Goal: Task Accomplishment & Management: Use online tool/utility

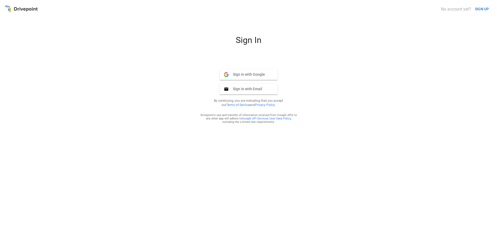
click at [242, 89] on span "Sign in with Email" at bounding box center [246, 88] width 34 height 5
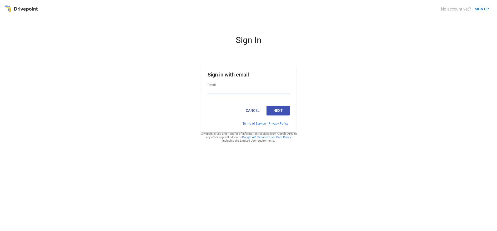
click at [216, 89] on input "Email" at bounding box center [249, 90] width 82 height 7
type input "**"
type input "**********"
click at [290, 112] on div "Cancel Next" at bounding box center [248, 112] width 95 height 18
click at [281, 110] on button "Next" at bounding box center [278, 110] width 23 height 9
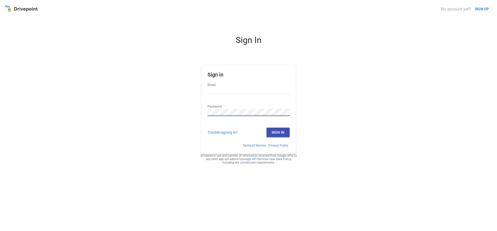
type input "**********"
click at [285, 134] on button "Sign In" at bounding box center [278, 131] width 23 height 9
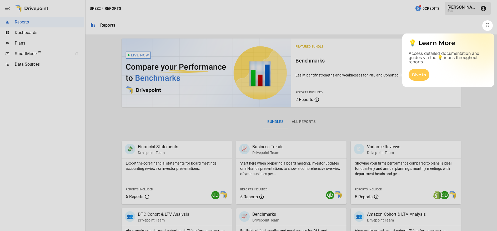
click at [30, 66] on div at bounding box center [248, 131] width 497 height 200
click at [419, 75] on div "Dive In" at bounding box center [419, 75] width 21 height 12
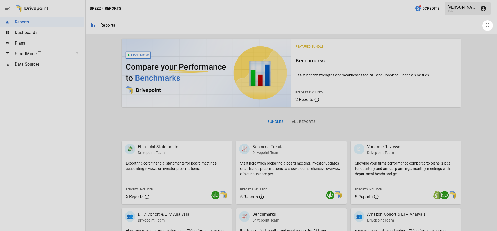
click at [23, 62] on div at bounding box center [248, 131] width 497 height 200
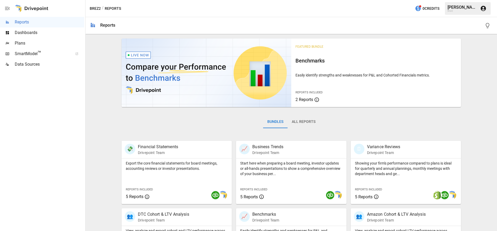
click at [64, 65] on span "Data Sources" at bounding box center [49, 64] width 69 height 6
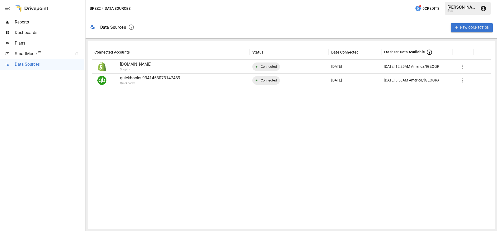
click at [469, 28] on button "New Connection" at bounding box center [472, 27] width 42 height 9
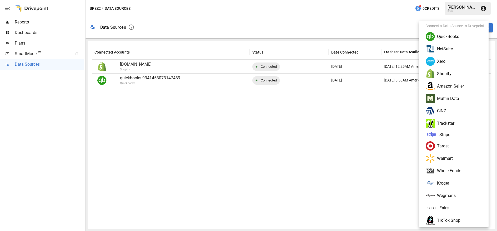
click at [453, 88] on li "Amazon Seller" at bounding box center [455, 86] width 69 height 12
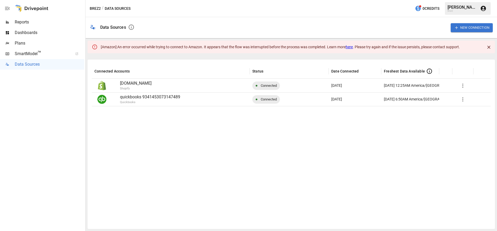
click at [165, 126] on div at bounding box center [291, 165] width 399 height 118
drag, startPoint x: 250, startPoint y: 46, endPoint x: 339, endPoint y: 48, distance: 89.3
click at [338, 48] on text "An error occurred while trying to connect to Amazon. It appears that the flow w…" at bounding box center [288, 47] width 343 height 4
drag, startPoint x: 371, startPoint y: 47, endPoint x: 479, endPoint y: 49, distance: 107.9
click at [468, 48] on div "[ Amazon ]: An error occurred while trying to connect to Amazon. It appears tha…" at bounding box center [291, 47] width 407 height 13
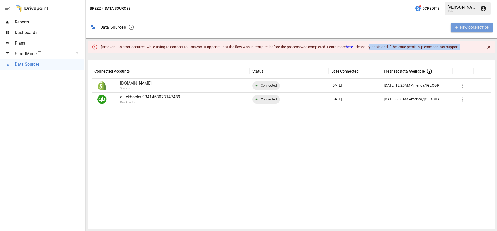
click at [480, 26] on button "New Connection" at bounding box center [472, 27] width 42 height 9
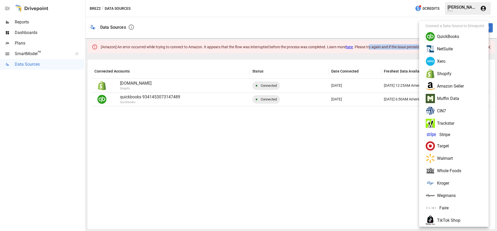
click at [452, 86] on li "Amazon Seller" at bounding box center [455, 86] width 69 height 12
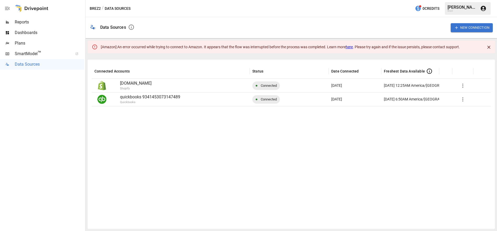
click at [329, 188] on div at bounding box center [291, 165] width 399 height 118
drag, startPoint x: 108, startPoint y: 26, endPoint x: 115, endPoint y: 27, distance: 6.4
click at [115, 27] on div "Data Sources" at bounding box center [113, 27] width 26 height 5
click at [262, 139] on div at bounding box center [291, 165] width 399 height 118
click at [401, 126] on div at bounding box center [291, 165] width 399 height 118
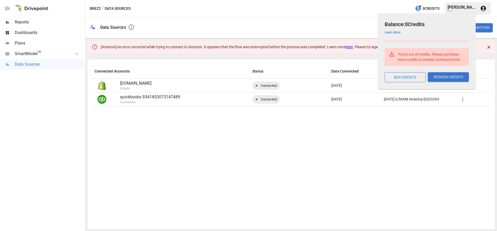
click at [428, 9] on span "0 Credits" at bounding box center [431, 8] width 17 height 7
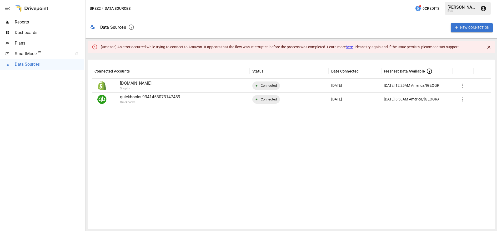
drag, startPoint x: 405, startPoint y: 168, endPoint x: 430, endPoint y: 125, distance: 49.6
click at [406, 166] on div at bounding box center [291, 165] width 399 height 118
click at [460, 31] on button "New Connection" at bounding box center [472, 27] width 42 height 9
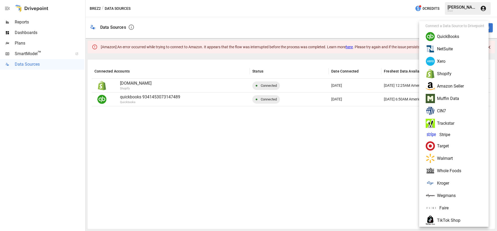
click at [458, 86] on li "Amazon Seller" at bounding box center [455, 86] width 69 height 12
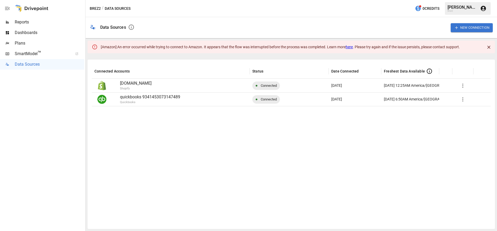
click at [390, 190] on div at bounding box center [291, 165] width 399 height 118
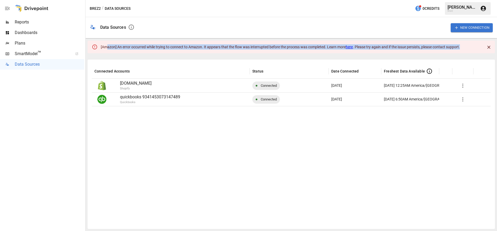
drag, startPoint x: 107, startPoint y: 46, endPoint x: 473, endPoint y: 48, distance: 366.9
click at [473, 48] on div "[ Amazon ]: An error occurred while trying to connect to Amazon. It appears tha…" at bounding box center [291, 47] width 407 height 13
click at [468, 29] on button "New Connection" at bounding box center [472, 27] width 42 height 9
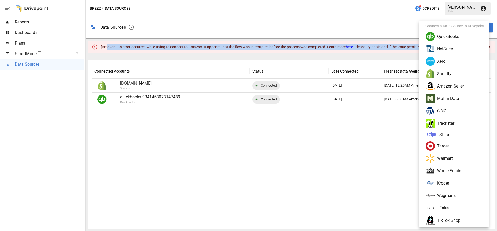
click at [456, 89] on li "Amazon Seller" at bounding box center [455, 86] width 69 height 12
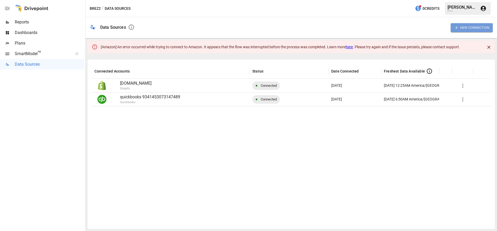
click at [469, 29] on button "New Connection" at bounding box center [472, 27] width 42 height 9
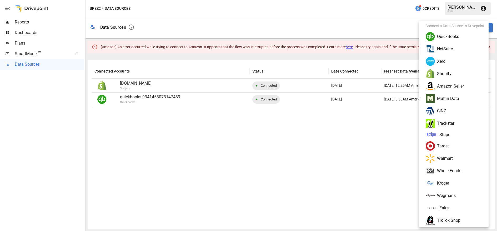
click at [453, 86] on li "Amazon Seller" at bounding box center [455, 86] width 69 height 12
